Goal: Task Accomplishment & Management: Manage account settings

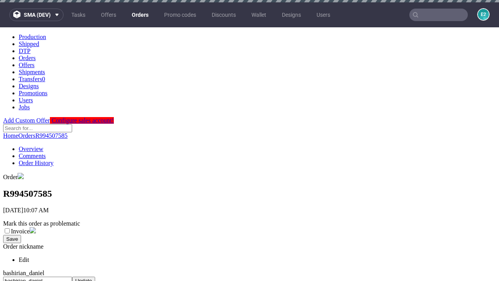
scroll to position [319, 0]
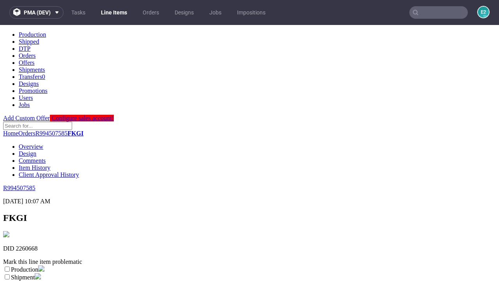
scroll to position [137, 0]
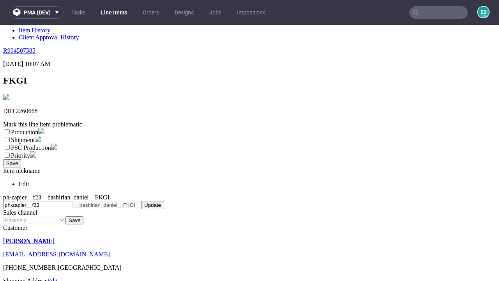
select select "dtp_ca_needed"
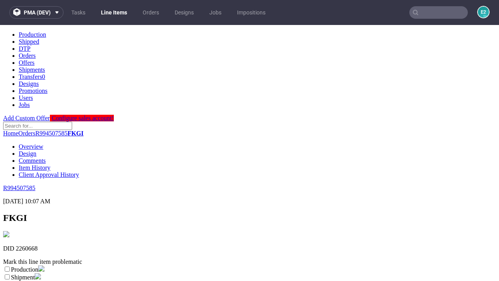
scroll to position [0, 0]
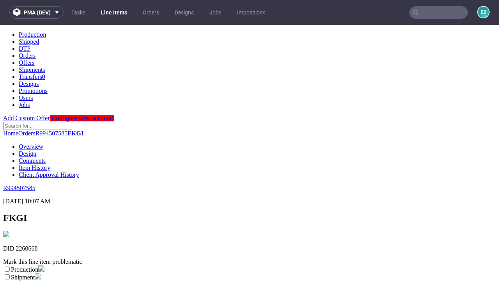
checkbox input "true"
